Goal: Task Accomplishment & Management: Manage account settings

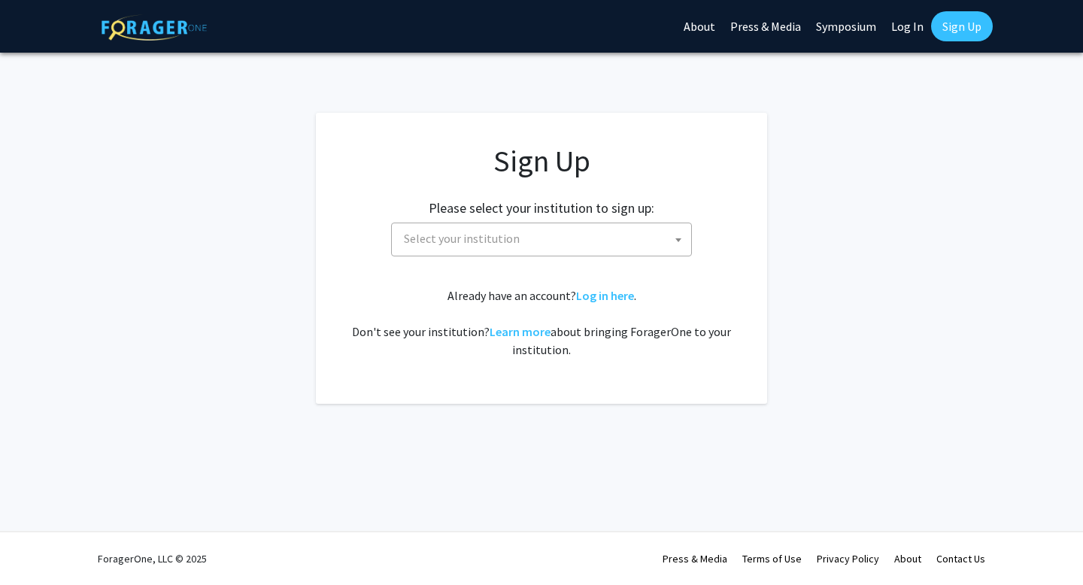
click at [674, 235] on span at bounding box center [678, 239] width 15 height 33
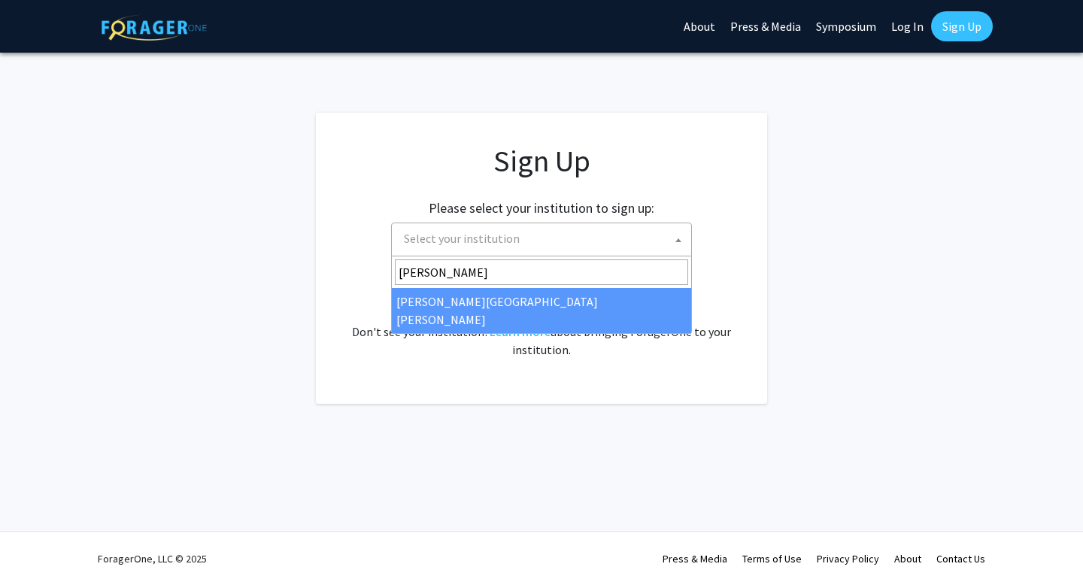
type input "[PERSON_NAME]"
select select "1"
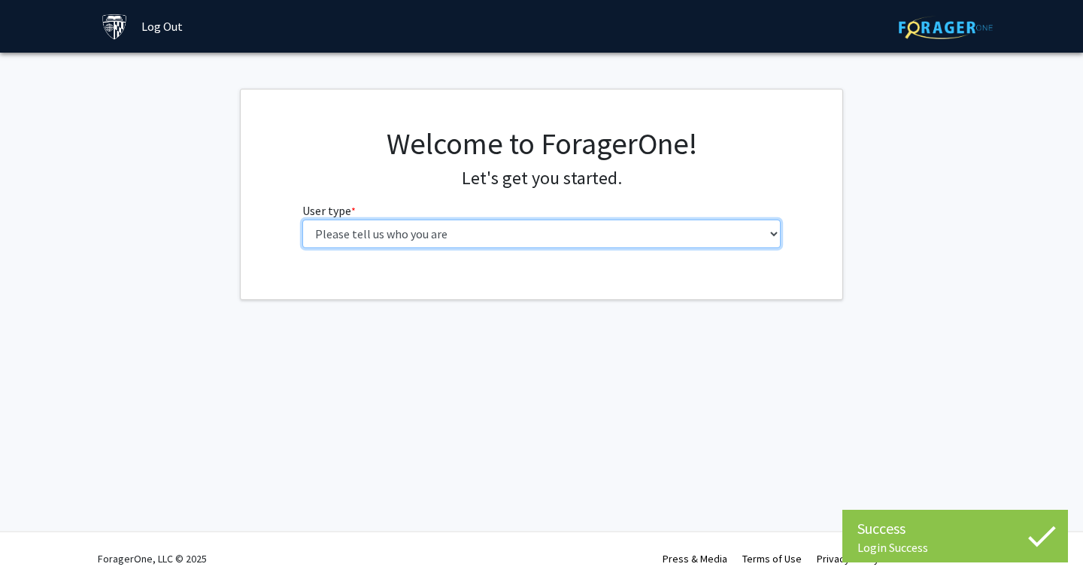
click at [631, 232] on select "Please tell us who you are Undergraduate Student Master's Student Doctoral Cand…" at bounding box center [541, 234] width 479 height 29
select select "3: doc"
click at [302, 220] on select "Please tell us who you are Undergraduate Student Master's Student Doctoral Cand…" at bounding box center [541, 234] width 479 height 29
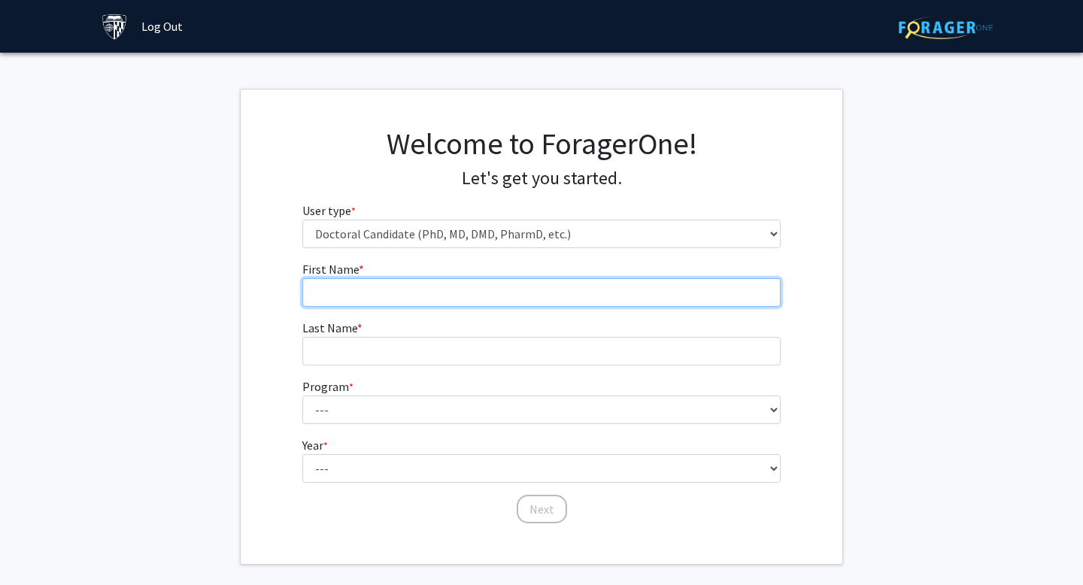
click at [606, 285] on input "First Name * required" at bounding box center [541, 292] width 479 height 29
type input "[PERSON_NAME]"
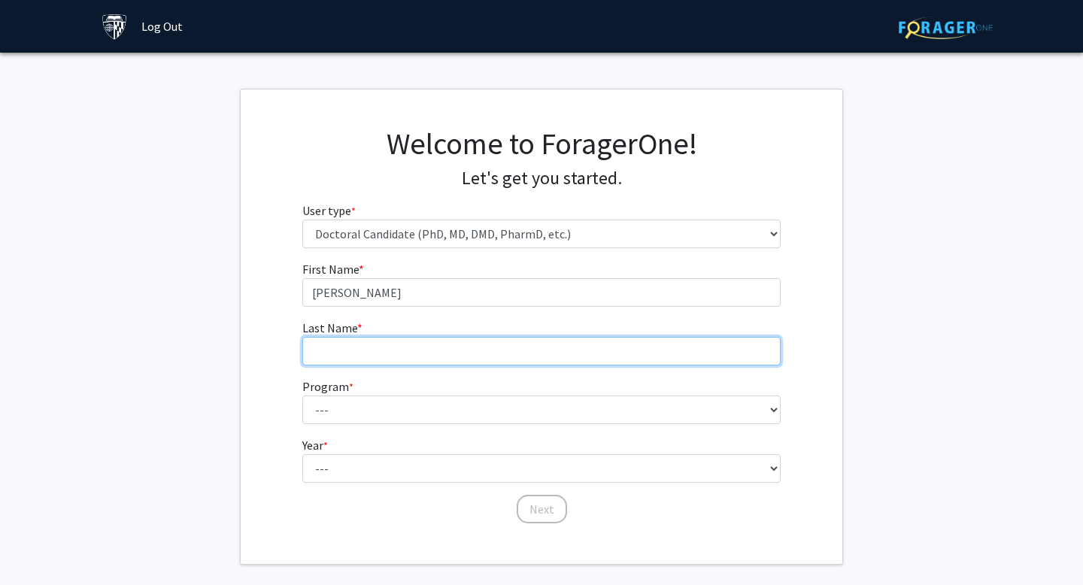
click at [344, 345] on input "Last Name * required" at bounding box center [541, 351] width 479 height 29
type input "Bangali"
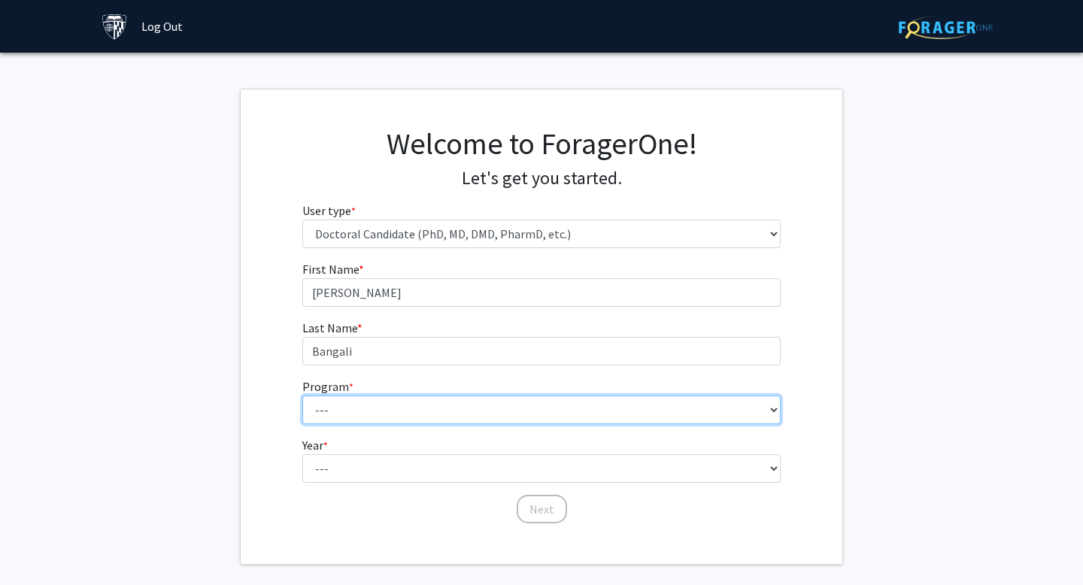
click at [324, 416] on select "--- Adult-Gerontological Acute Care Nurse Practitioner Adult-Gerontological Cri…" at bounding box center [541, 410] width 479 height 29
select select "24: 27"
click at [302, 396] on select "--- Adult-Gerontological Acute Care Nurse Practitioner Adult-Gerontological Cri…" at bounding box center [541, 410] width 479 height 29
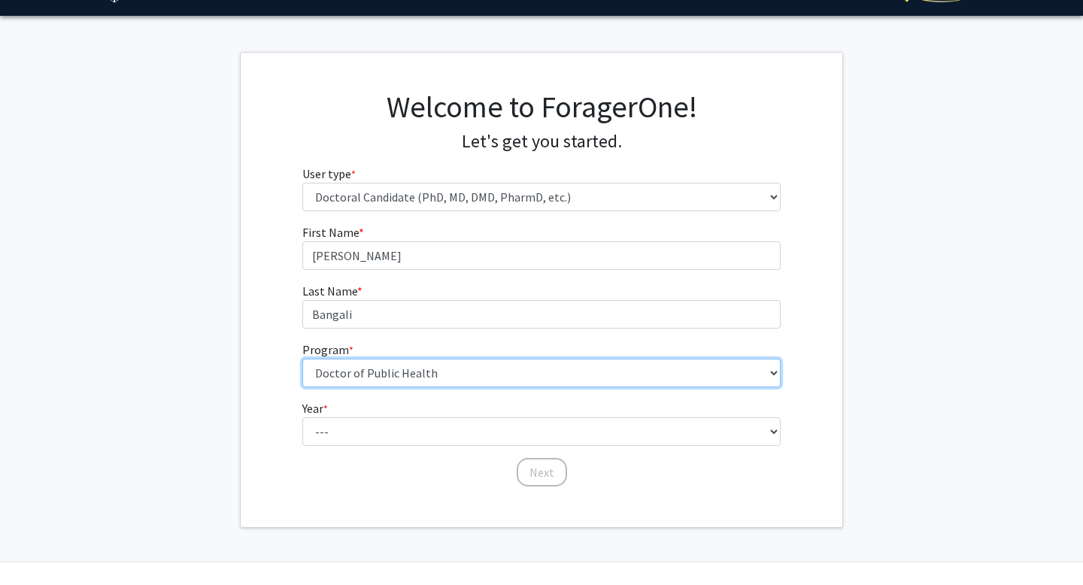
scroll to position [67, 0]
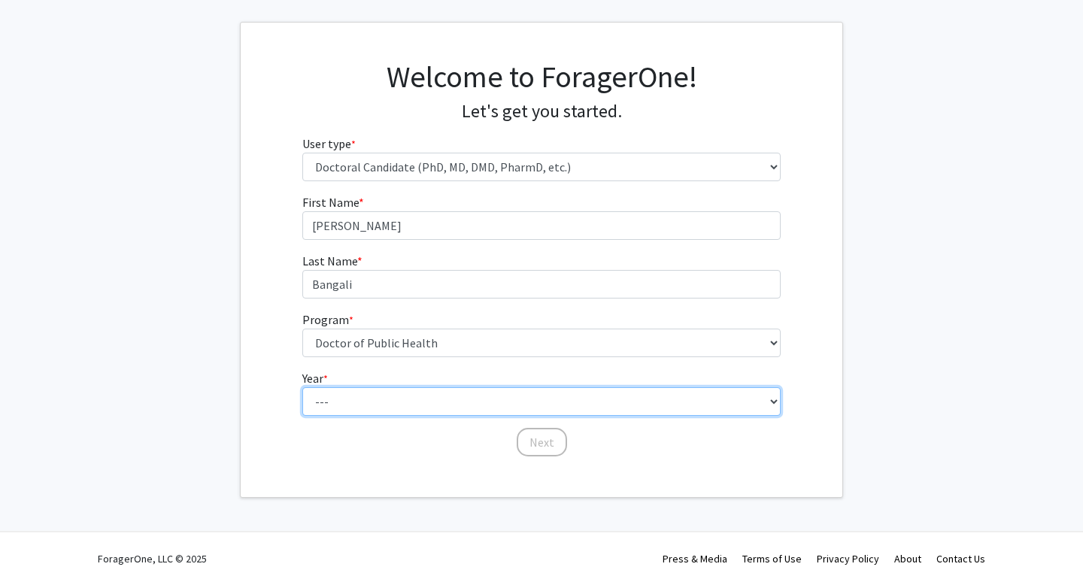
click at [340, 387] on select "--- First Year Second Year Third Year Fourth Year Fifth Year Sixth Year Seventh…" at bounding box center [541, 401] width 479 height 29
select select "1: first_year"
click at [302, 387] on select "--- First Year Second Year Third Year Fourth Year Fifth Year Sixth Year Seventh…" at bounding box center [541, 401] width 479 height 29
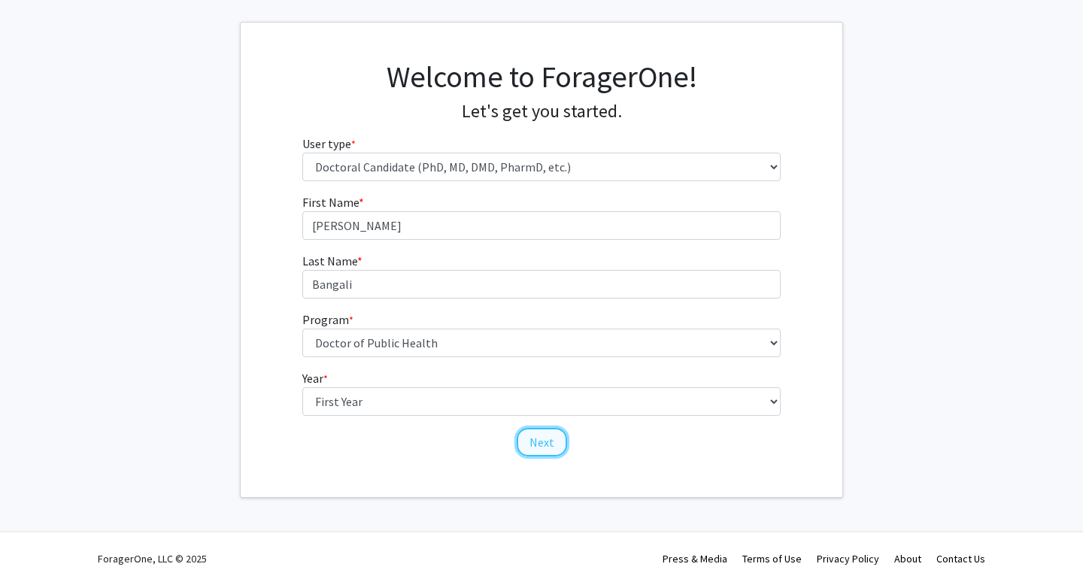
click at [545, 448] on button "Next" at bounding box center [542, 442] width 50 height 29
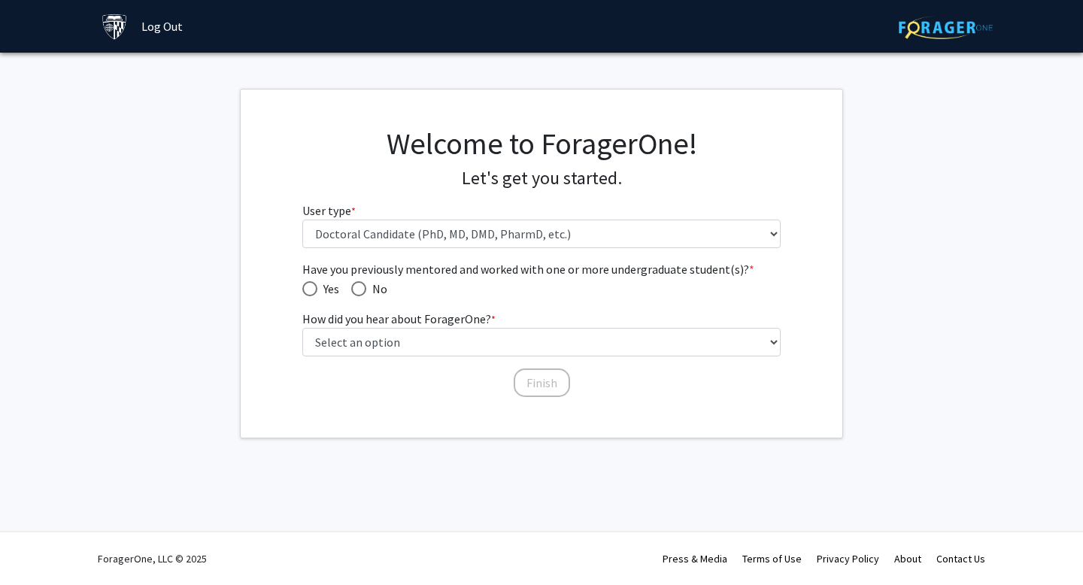
click at [363, 295] on span "Have you previously mentored and worked with one or more undergraduate student(…" at bounding box center [358, 288] width 15 height 15
click at [363, 295] on input "No" at bounding box center [358, 288] width 15 height 15
radio input "true"
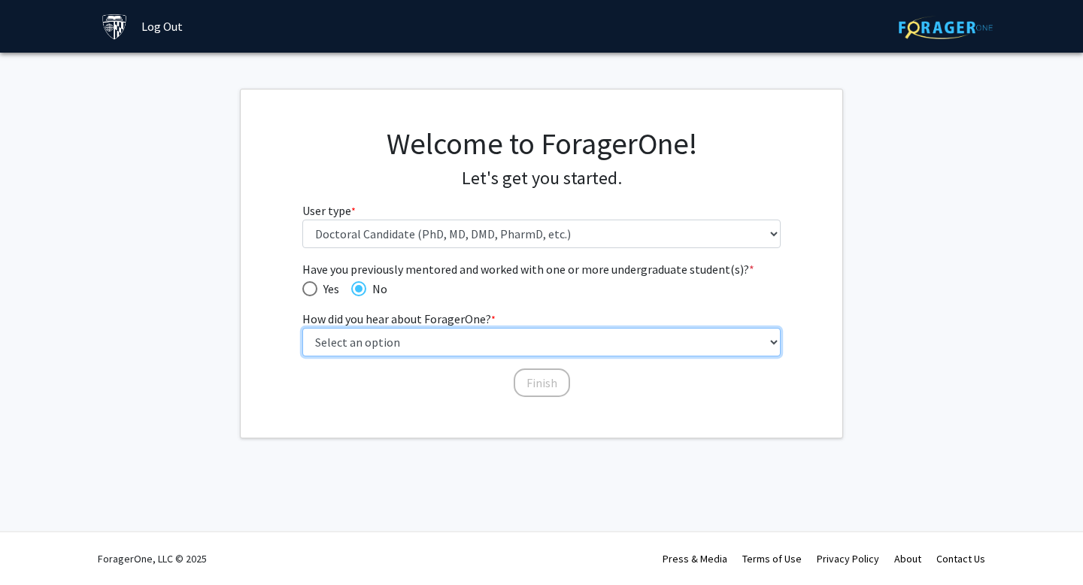
click at [370, 346] on select "Select an option Peer/student recommendation Faculty/staff recommendation Unive…" at bounding box center [541, 342] width 479 height 29
select select "3: university_website"
click at [302, 328] on select "Select an option Peer/student recommendation Faculty/staff recommendation Unive…" at bounding box center [541, 342] width 479 height 29
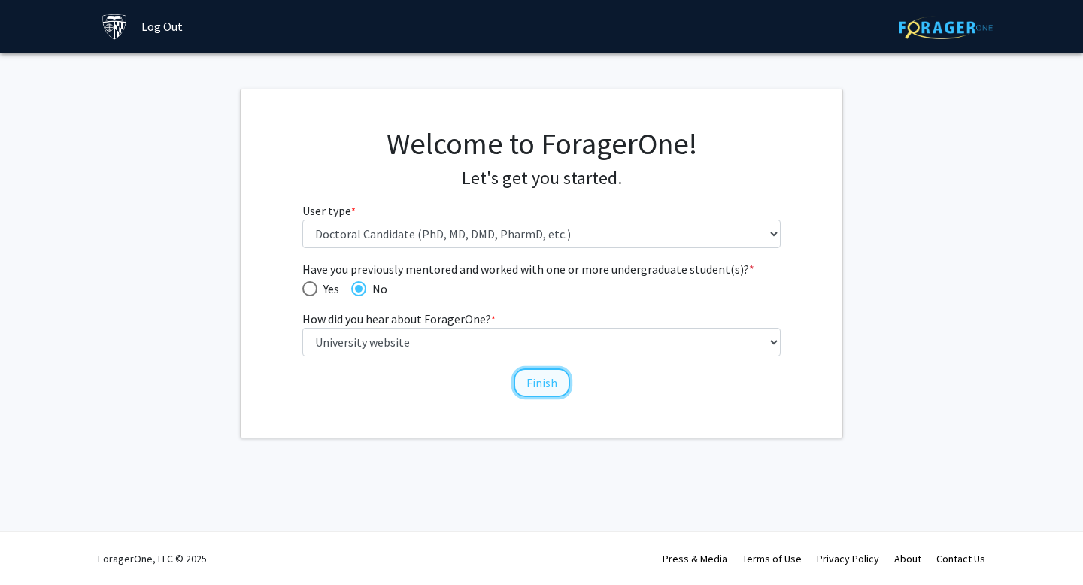
click at [536, 382] on button "Finish" at bounding box center [542, 383] width 56 height 29
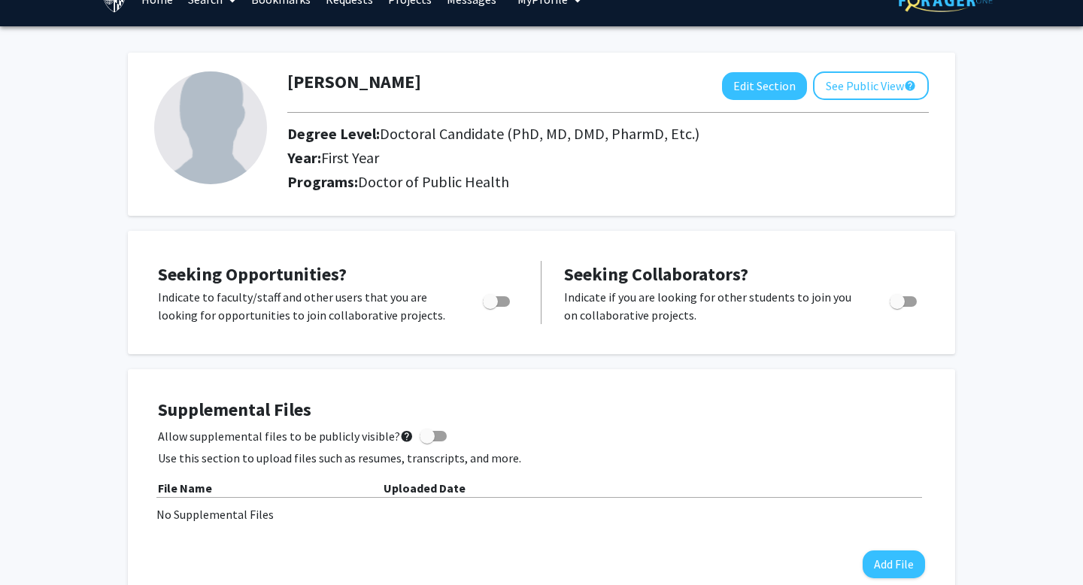
scroll to position [29, 0]
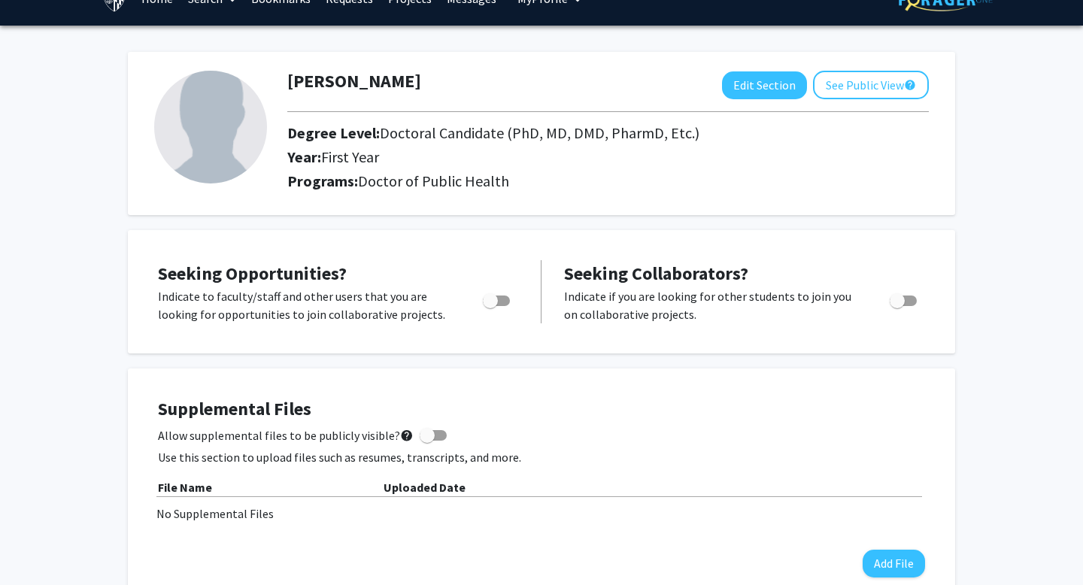
click at [497, 305] on span "Toggle" at bounding box center [490, 300] width 15 height 15
click at [491, 306] on input "Are you actively seeking opportunities?" at bounding box center [490, 306] width 1 height 1
checkbox input "true"
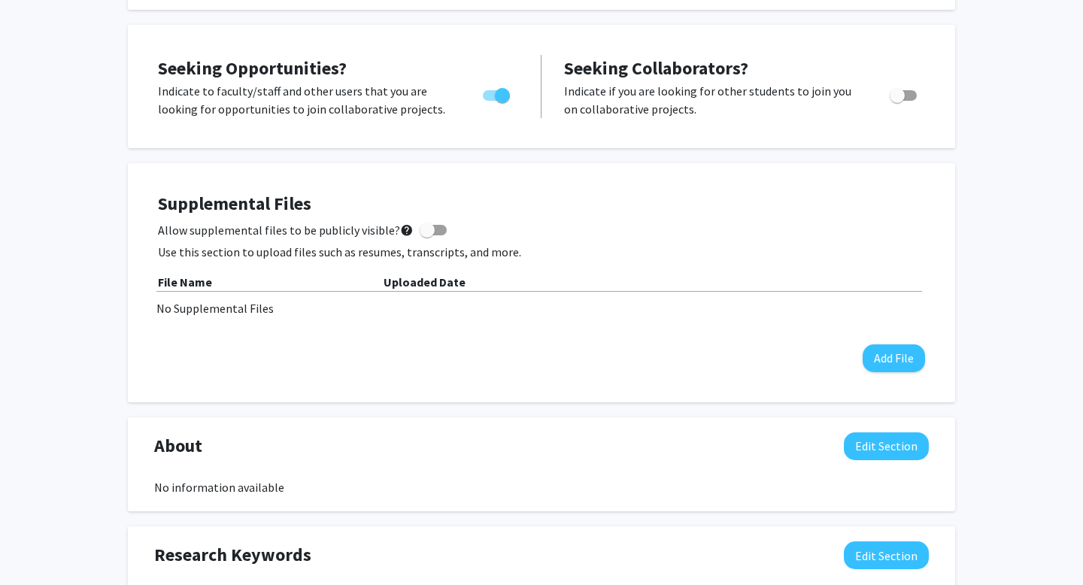
scroll to position [238, 0]
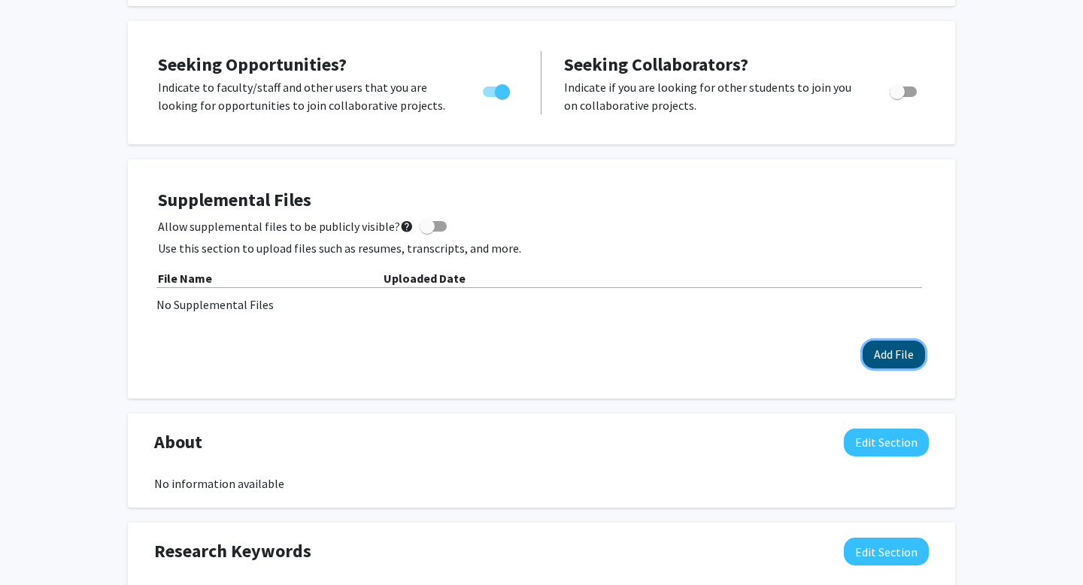
click at [883, 357] on button "Add File" at bounding box center [894, 355] width 62 height 28
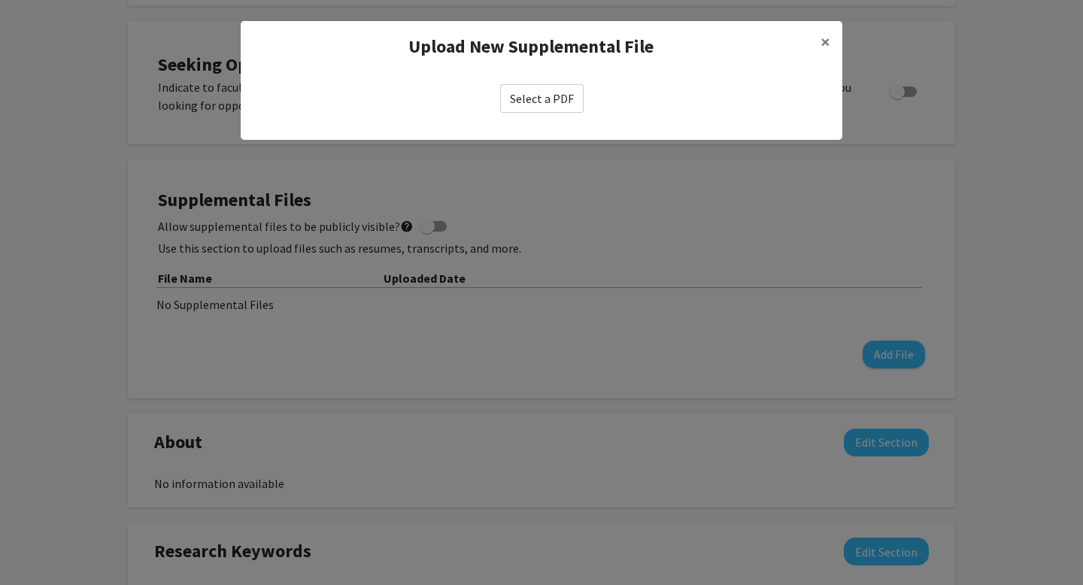
click at [541, 97] on label "Select a PDF" at bounding box center [542, 98] width 84 height 29
click at [0, 0] on input "Select a PDF" at bounding box center [0, 0] width 0 height 0
click at [819, 44] on button "×" at bounding box center [826, 42] width 34 height 42
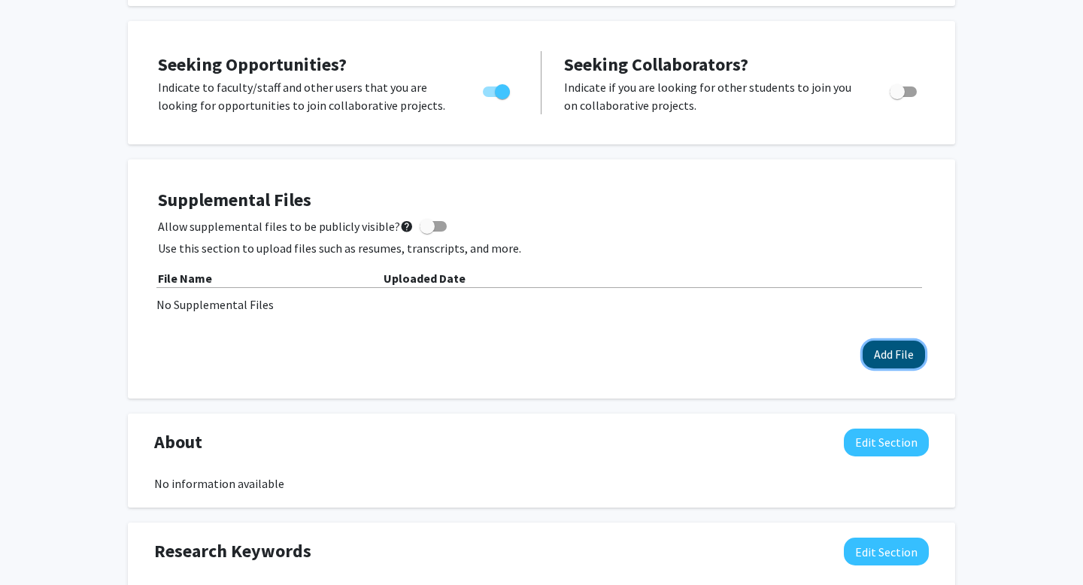
click at [877, 356] on button "Add File" at bounding box center [894, 355] width 62 height 28
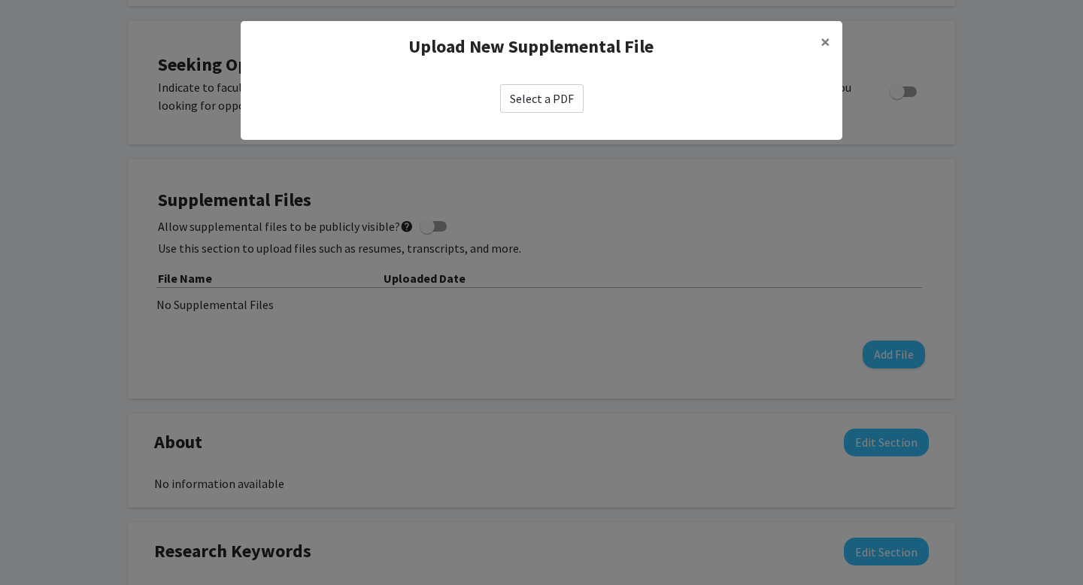
click at [551, 105] on label "Select a PDF" at bounding box center [542, 98] width 84 height 29
click at [0, 0] on input "Select a PDF" at bounding box center [0, 0] width 0 height 0
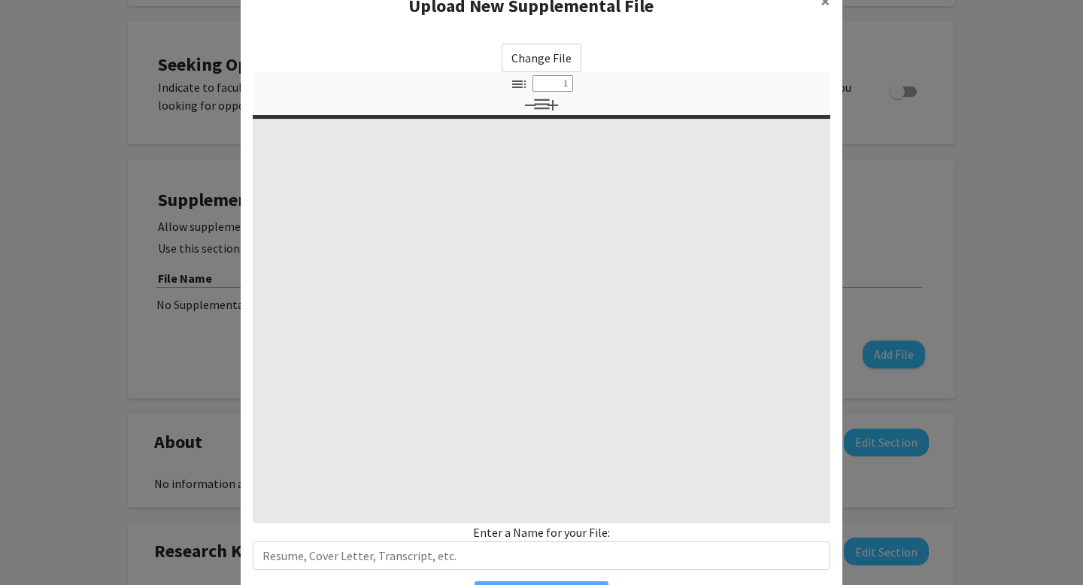
select select "custom"
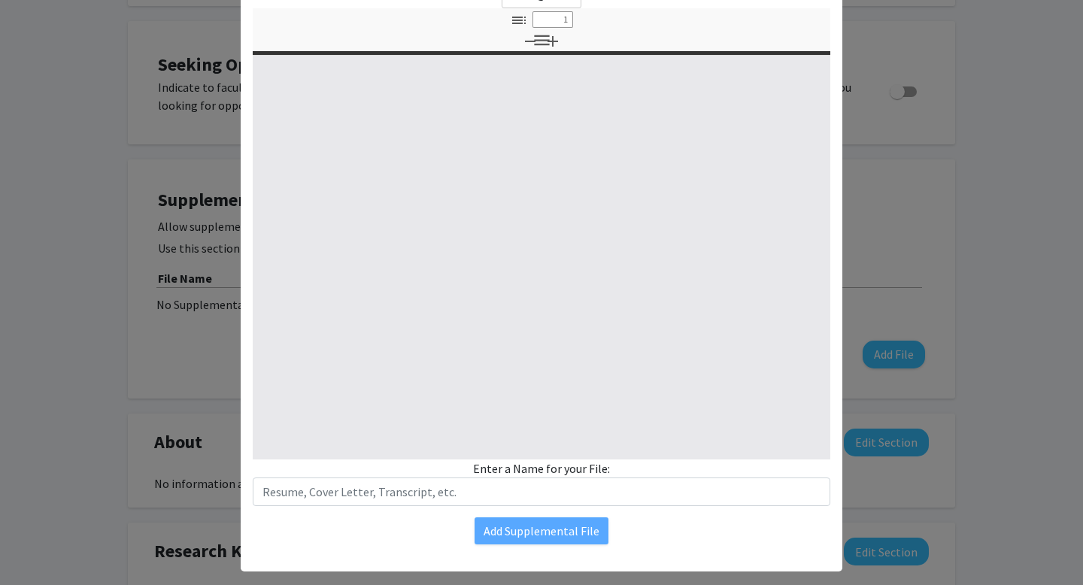
scroll to position [127, 0]
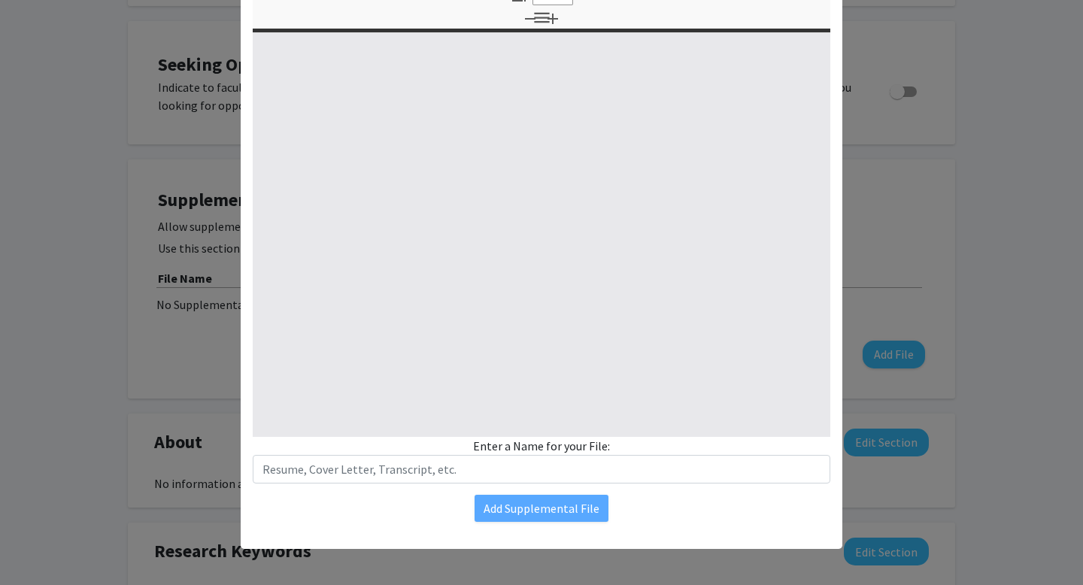
type input "0"
select select "custom"
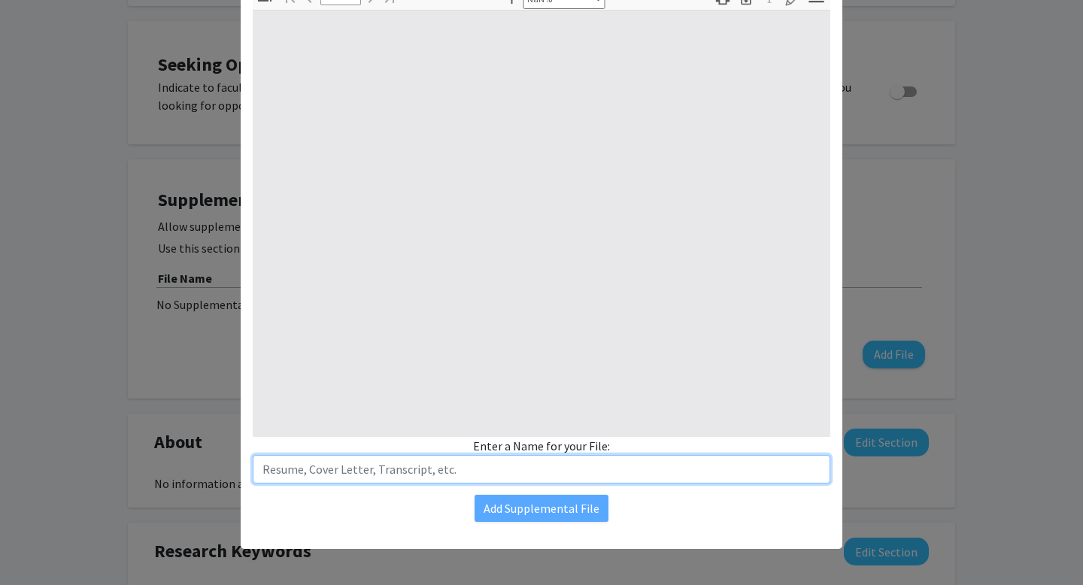
click at [582, 468] on input "text" at bounding box center [542, 469] width 578 height 29
type input "1"
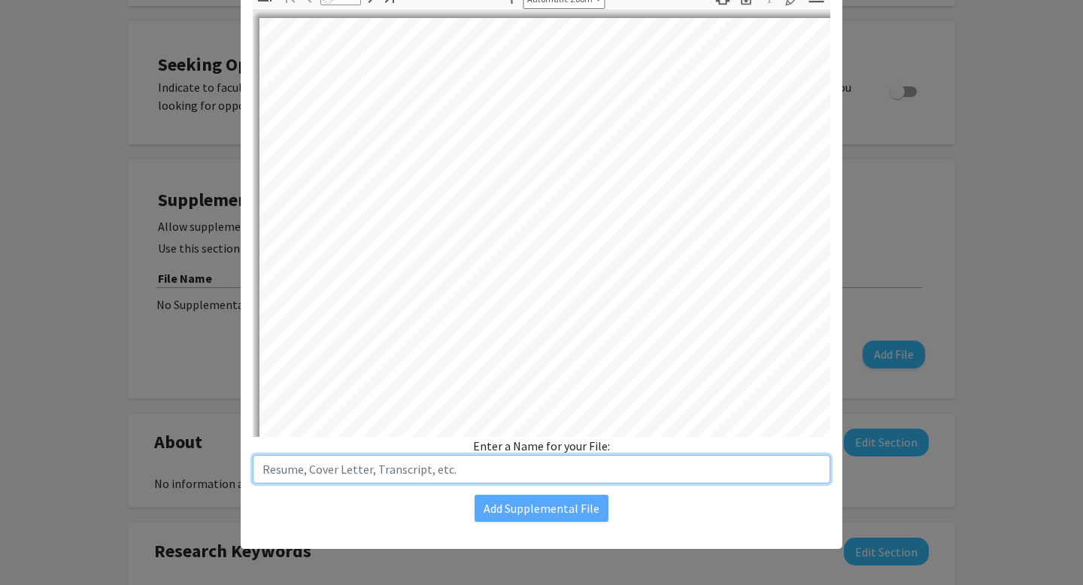
select select "auto"
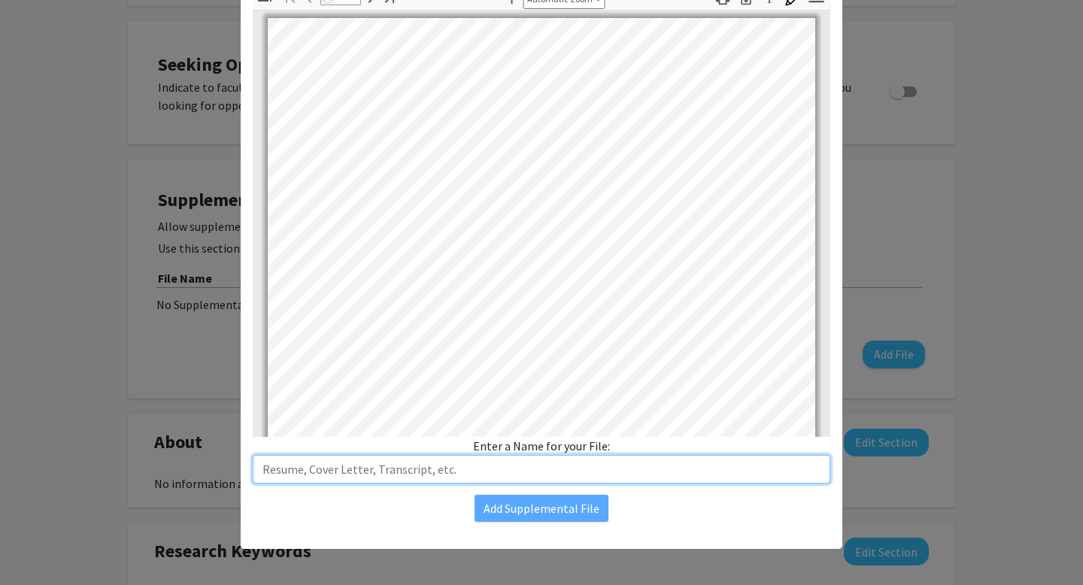
scroll to position [0, 0]
type input "C"
type input "[PERSON_NAME]"
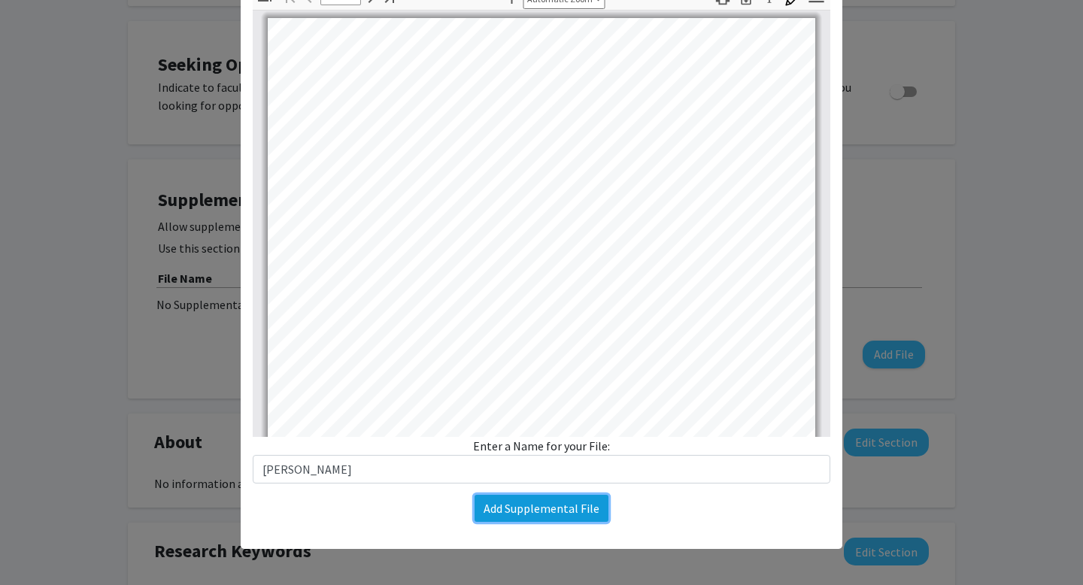
click at [566, 513] on button "Add Supplemental File" at bounding box center [542, 508] width 134 height 27
